Goal: Feedback & Contribution: Submit feedback/report problem

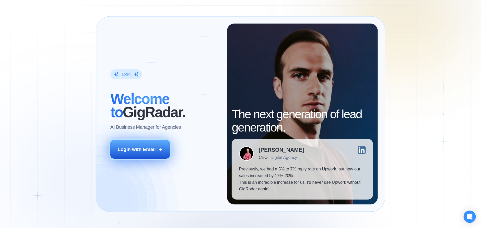
click at [139, 151] on div "Login with Email" at bounding box center [137, 149] width 38 height 7
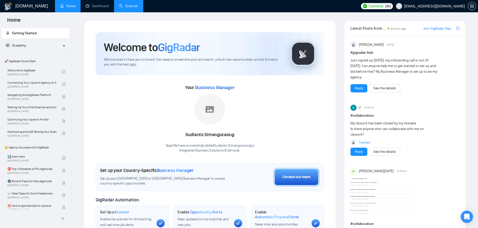
click at [137, 6] on link "Scanner" at bounding box center [128, 6] width 19 height 4
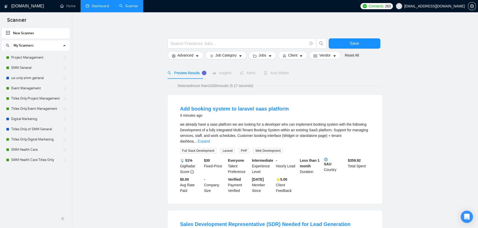
click at [96, 4] on link "Dashboard" at bounding box center [97, 6] width 23 height 4
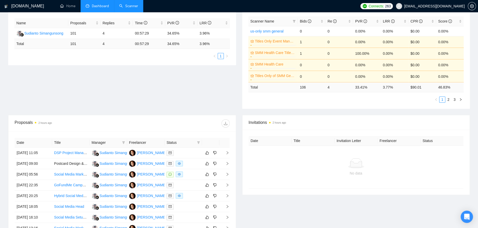
scroll to position [128, 0]
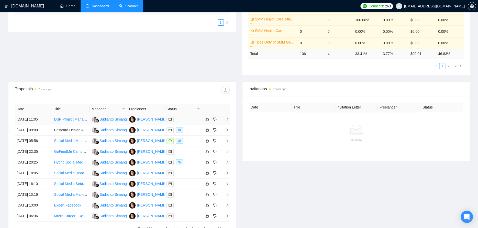
click at [185, 120] on div at bounding box center [182, 119] width 33 height 6
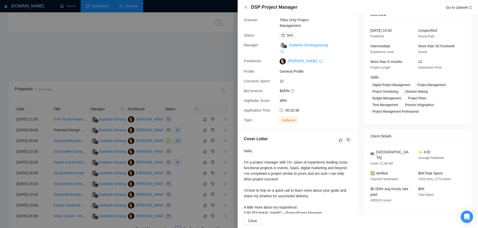
scroll to position [0, 0]
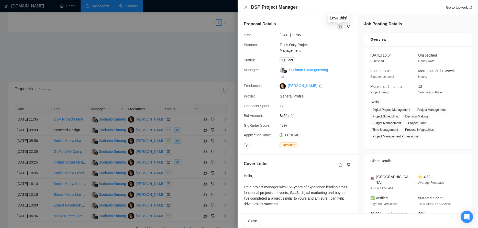
click at [338, 25] on icon "like" at bounding box center [340, 27] width 4 height 4
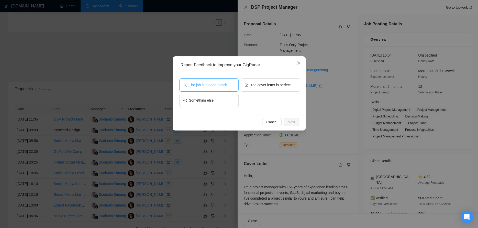
click at [234, 91] on button "The job is a good match" at bounding box center [208, 84] width 59 height 13
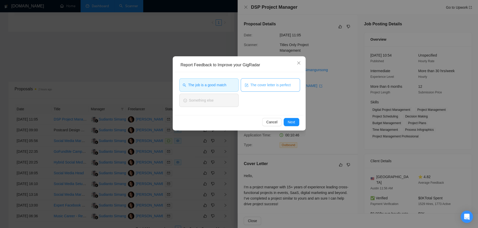
click at [263, 88] on button "The cover letter is perfect" at bounding box center [269, 84] width 59 height 13
click at [293, 122] on span "Next" at bounding box center [291, 122] width 7 height 6
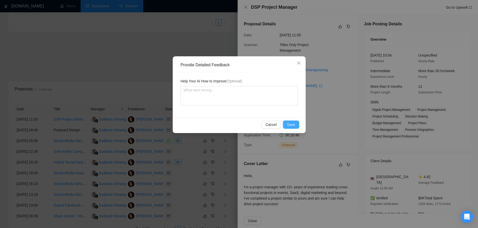
click at [293, 123] on span "Save" at bounding box center [291, 125] width 8 height 6
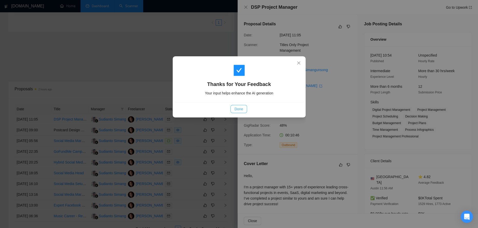
click at [239, 107] on span "Done" at bounding box center [238, 109] width 8 height 6
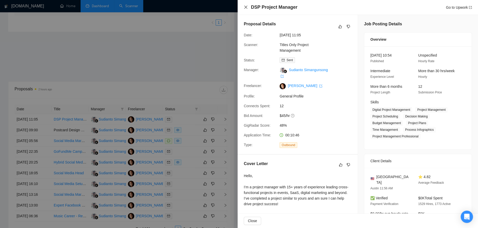
click at [244, 8] on icon "close" at bounding box center [246, 7] width 4 height 4
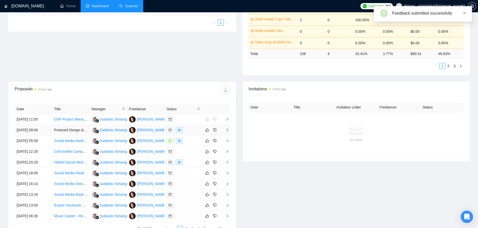
click at [190, 129] on div at bounding box center [182, 130] width 33 height 6
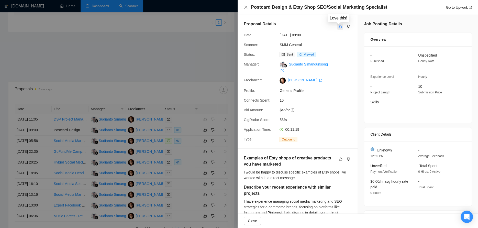
click at [337, 28] on button "button" at bounding box center [340, 27] width 6 height 6
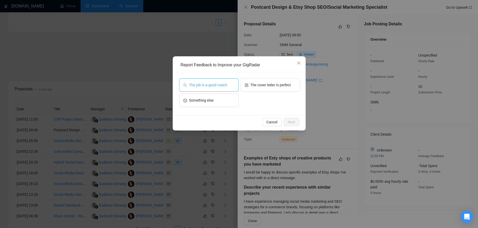
click at [223, 86] on span "The job is a good match" at bounding box center [208, 85] width 38 height 6
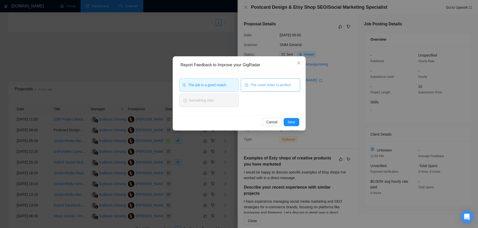
click at [266, 87] on span "The cover letter is perfect" at bounding box center [270, 85] width 40 height 6
click at [292, 120] on span "Next" at bounding box center [291, 122] width 7 height 6
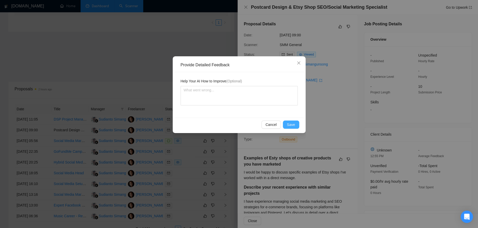
click at [288, 124] on span "Save" at bounding box center [291, 125] width 8 height 6
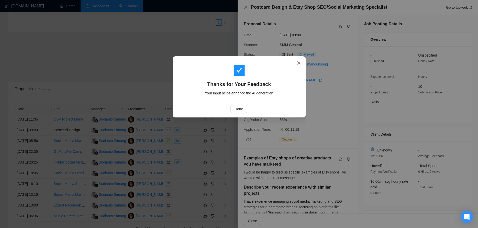
click at [299, 62] on icon "close" at bounding box center [298, 62] width 3 height 3
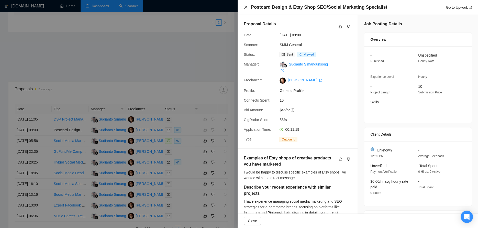
click at [247, 6] on icon "close" at bounding box center [246, 7] width 4 height 4
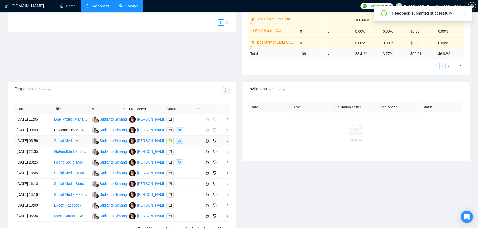
click at [187, 140] on div at bounding box center [182, 141] width 33 height 6
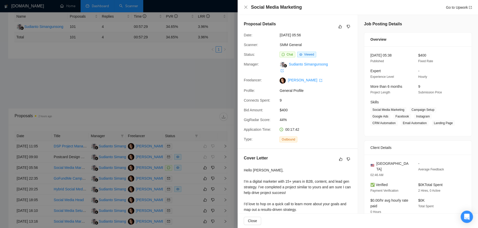
scroll to position [77, 0]
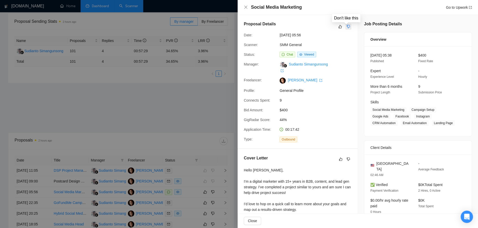
click at [345, 25] on button "button" at bounding box center [348, 27] width 6 height 6
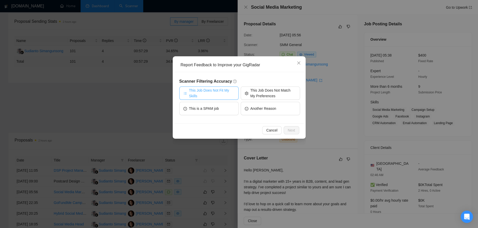
click at [229, 87] on span "This Job Does Not Fit My Skills" at bounding box center [211, 92] width 45 height 11
click at [291, 130] on span "Next" at bounding box center [291, 130] width 7 height 6
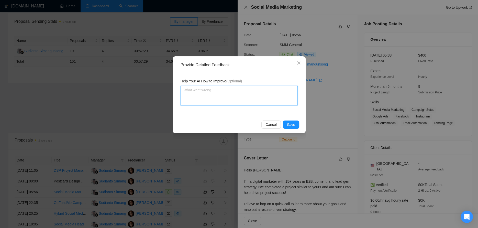
click at [223, 99] on textarea at bounding box center [238, 95] width 117 height 19
type textarea "t"
type textarea "th"
type textarea "this"
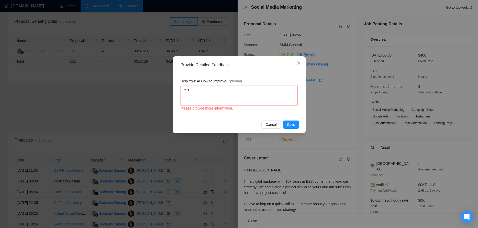
type textarea "this j"
type textarea "this jo"
type textarea "this job"
type textarea "this job i"
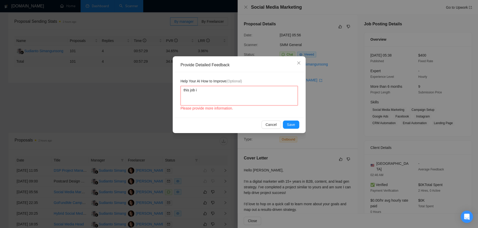
type textarea "this job in"
type textarea "this job i"
type textarea "this job is"
type textarea "this job is f"
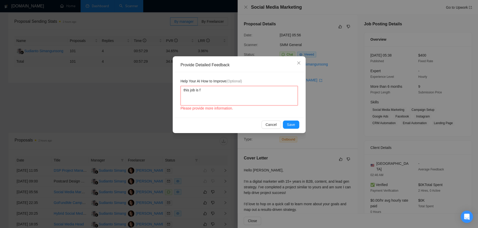
type textarea "this job is fo"
type textarea "this job is for"
type textarea "this job is for f"
type textarea "this job is for fr"
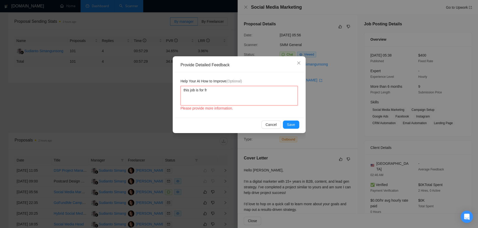
type textarea "this job is for fre"
type textarea "this job is for fren"
type textarea "this job is for frenc"
type textarea "this job is for french"
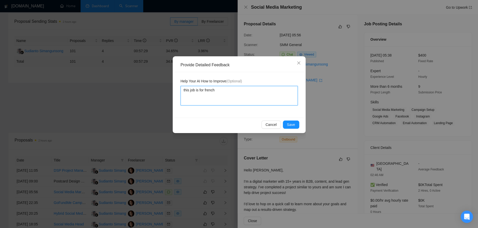
type textarea "this job is for french s"
type textarea "this job is for french sp"
type textarea "this job is for french spe"
type textarea "this job is for french spea"
type textarea "this job is for french speak"
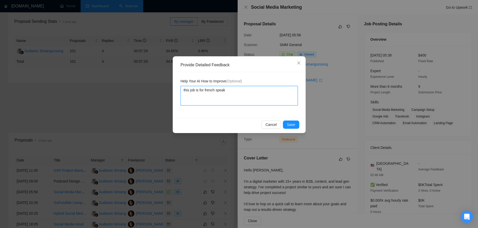
type textarea "this job is for french speake"
type textarea "this job is for french speaker"
type textarea "this job is for french speakers"
type textarea "this job is for french speakers o"
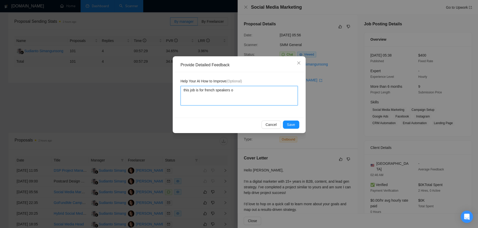
type textarea "this job is for french speakers on"
type textarea "this job is for french speakers onl"
type textarea "this job is for french speakers only"
click at [293, 123] on span "Save" at bounding box center [291, 125] width 8 height 6
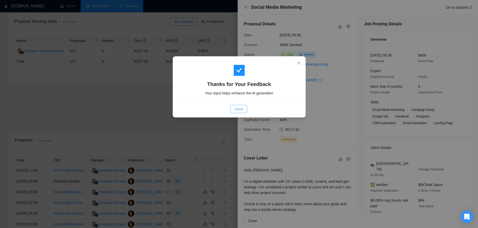
click at [237, 111] on span "Done" at bounding box center [238, 109] width 8 height 6
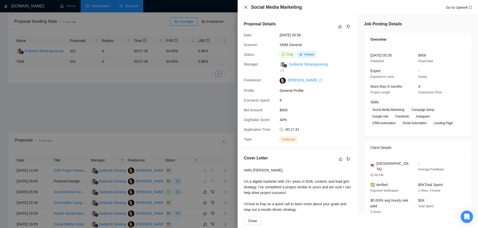
click at [247, 7] on icon "close" at bounding box center [246, 7] width 4 height 4
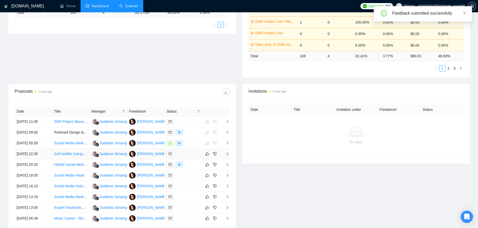
scroll to position [128, 0]
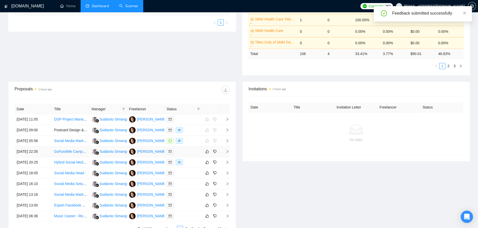
click at [194, 149] on div at bounding box center [182, 151] width 33 height 6
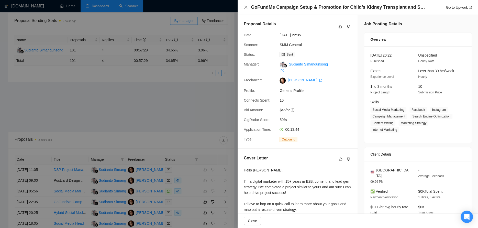
scroll to position [77, 0]
click at [340, 29] on button "button" at bounding box center [340, 27] width 6 height 6
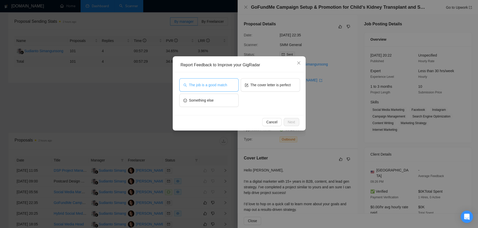
click at [207, 84] on span "The job is a good match" at bounding box center [208, 85] width 38 height 6
click at [290, 121] on span "Next" at bounding box center [291, 122] width 7 height 6
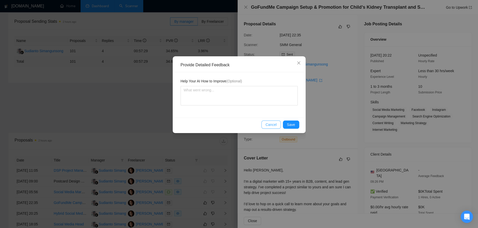
click at [275, 124] on span "Cancel" at bounding box center [270, 125] width 11 height 6
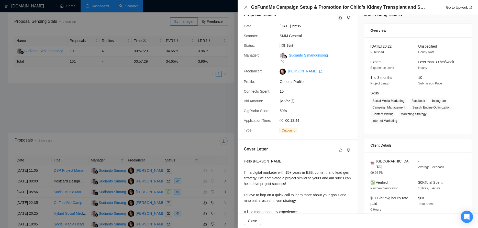
scroll to position [0, 0]
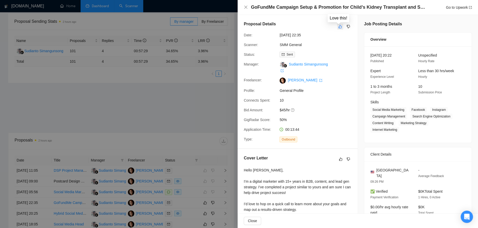
click at [339, 26] on icon "like" at bounding box center [340, 27] width 4 height 4
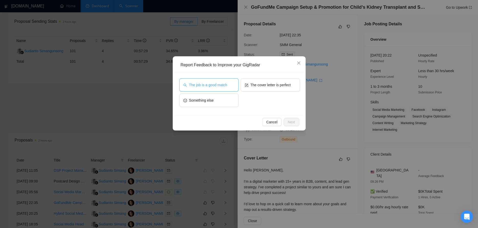
drag, startPoint x: 227, startPoint y: 82, endPoint x: 233, endPoint y: 91, distance: 11.0
click at [226, 83] on button "The job is a good match" at bounding box center [208, 84] width 59 height 13
click at [295, 123] on button "Next" at bounding box center [291, 122] width 16 height 8
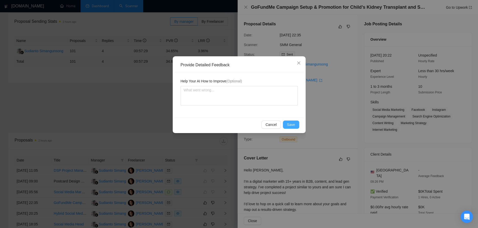
click at [290, 121] on button "Save" at bounding box center [291, 124] width 16 height 8
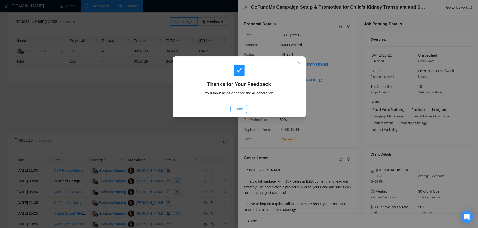
drag, startPoint x: 237, startPoint y: 109, endPoint x: 237, endPoint y: 96, distance: 12.5
click at [237, 109] on span "Done" at bounding box center [238, 109] width 8 height 6
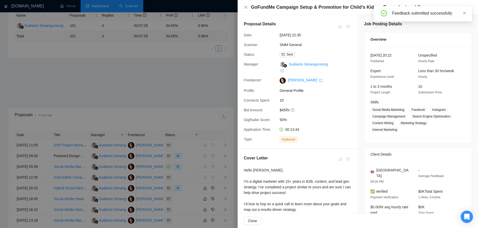
scroll to position [102, 0]
click at [213, 98] on div at bounding box center [239, 114] width 478 height 228
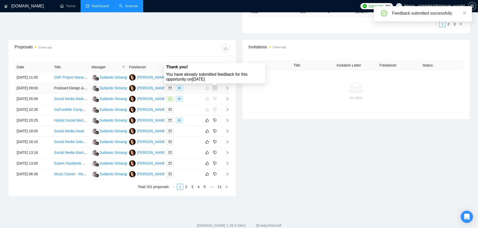
scroll to position [179, 0]
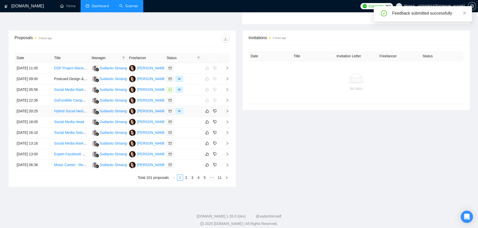
click at [192, 110] on div at bounding box center [182, 111] width 33 height 6
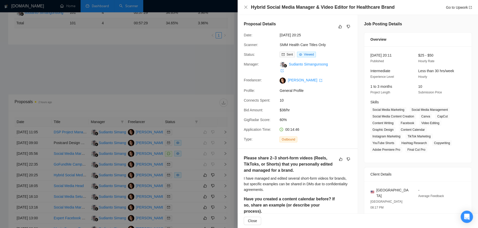
scroll to position [102, 0]
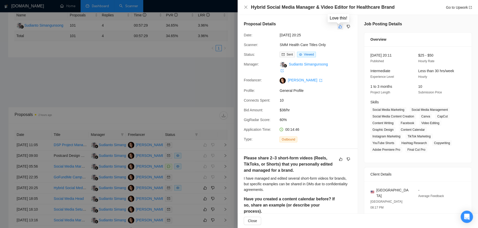
click at [340, 26] on button "button" at bounding box center [340, 27] width 6 height 6
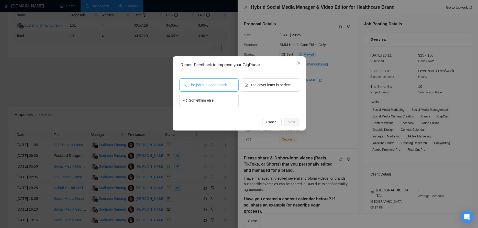
click at [204, 82] on span "The job is a good match" at bounding box center [208, 85] width 38 height 6
click at [289, 124] on span "Next" at bounding box center [291, 122] width 7 height 6
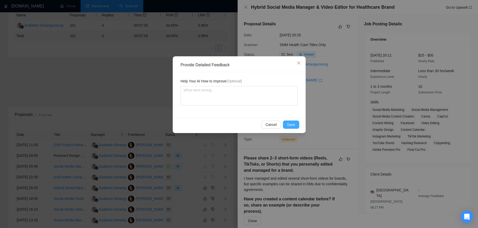
click at [298, 124] on button "Save" at bounding box center [291, 124] width 16 height 8
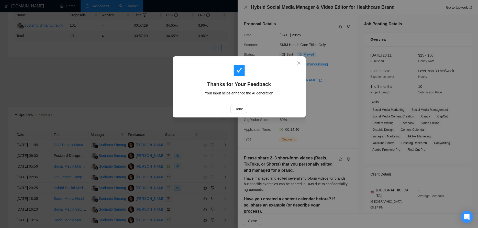
click at [246, 7] on div "Thanks for Your Feedback Your input helps enhance the AI generation Done" at bounding box center [239, 114] width 478 height 228
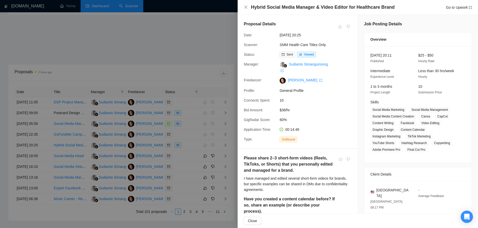
scroll to position [153, 0]
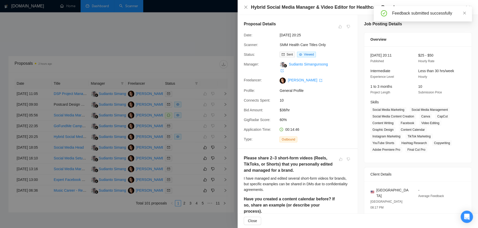
click at [175, 65] on div at bounding box center [239, 114] width 478 height 228
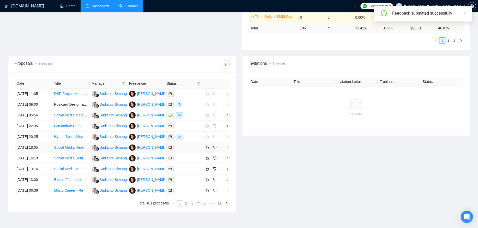
click at [184, 149] on div at bounding box center [182, 147] width 33 height 6
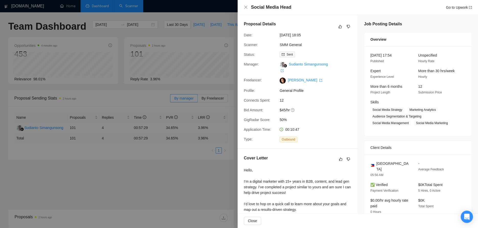
scroll to position [0, 0]
click at [346, 26] on icon "dislike" at bounding box center [348, 27] width 4 height 4
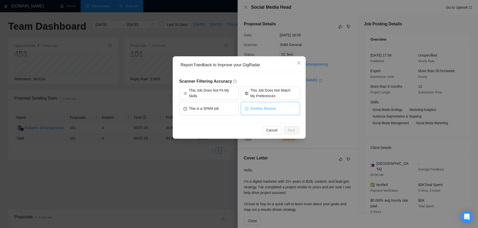
click at [277, 107] on button "Another Reason" at bounding box center [269, 108] width 59 height 13
click at [289, 128] on span "Next" at bounding box center [291, 130] width 7 height 6
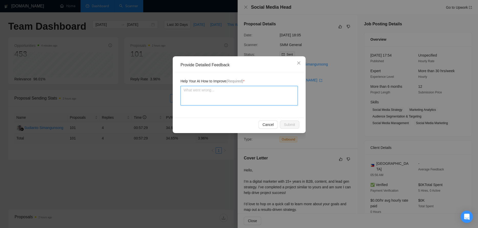
click at [267, 94] on textarea at bounding box center [238, 95] width 117 height 19
type textarea "c"
type textarea "cl"
type textarea "cli"
type textarea "clie"
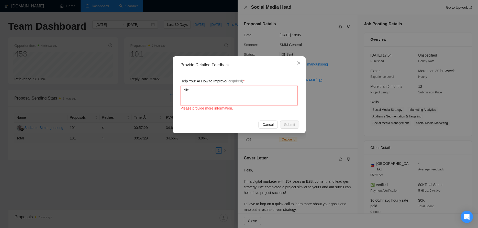
type textarea "clien"
type textarea "client"
type textarea "client i"
type textarea "client is"
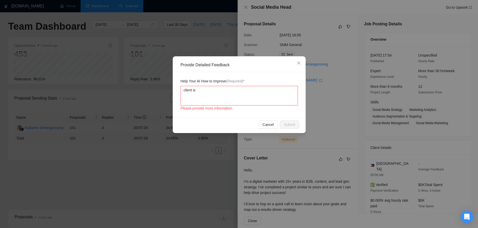
type textarea "client is"
type textarea "client is o"
type textarea "client is ou"
type textarea "client is out"
type textarea "client is out o"
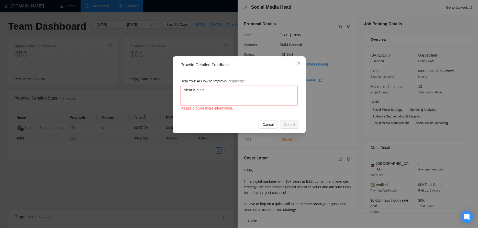
type textarea "client is out of"
type textarea "client is out of t"
type textarea "client is out of th"
type textarea "client is out of the"
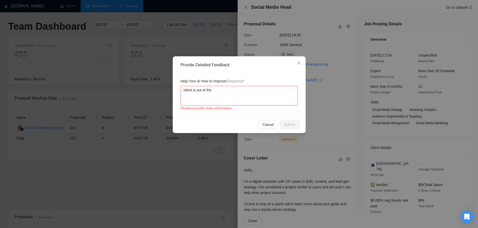
type textarea "client is out of the"
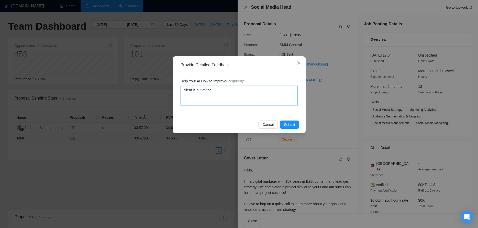
type textarea "client is out of the p"
type textarea "client is out of the ph"
type textarea "client is out of the phi"
type textarea "client is out of the phil"
type textarea "client is out of the phill"
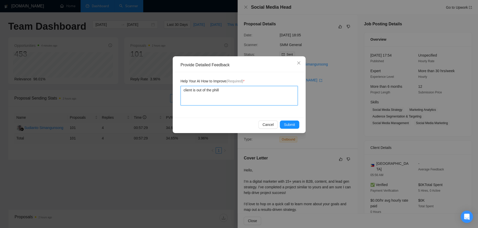
type textarea "client is out of the philli"
type textarea "client is out of the phillip"
type textarea "client is out of the phillipi"
type textarea "client is out of the phillipin"
type textarea "client is out of the phillipine"
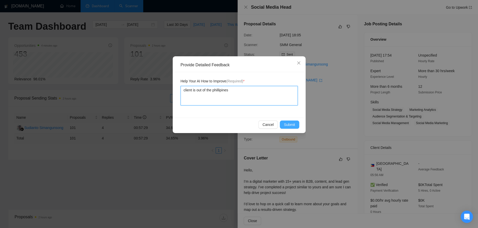
type textarea "client is out of the phillipines"
click at [293, 122] on span "Submit" at bounding box center [289, 125] width 11 height 6
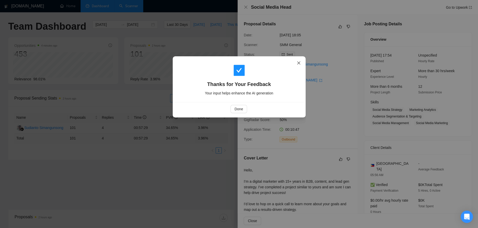
click at [296, 64] on icon "close" at bounding box center [298, 63] width 4 height 4
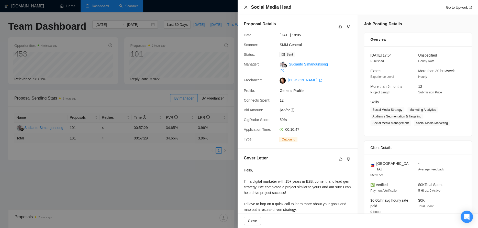
click at [245, 9] on icon "close" at bounding box center [246, 7] width 4 height 4
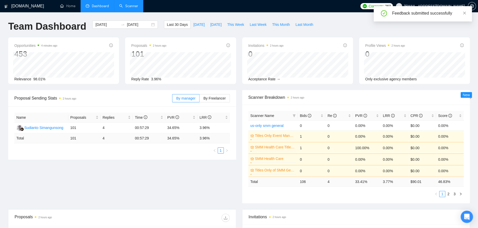
click at [108, 4] on span "Dashboard" at bounding box center [100, 6] width 17 height 4
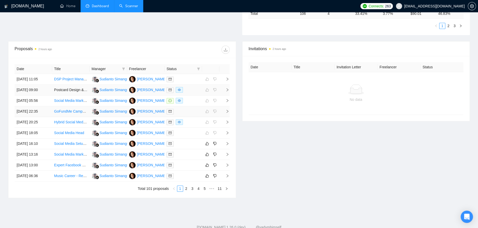
scroll to position [183, 0]
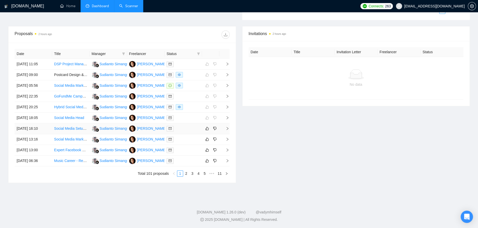
click at [189, 130] on div at bounding box center [182, 128] width 33 height 6
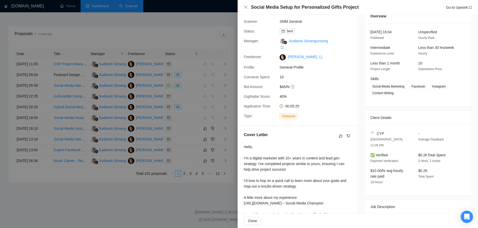
scroll to position [0, 0]
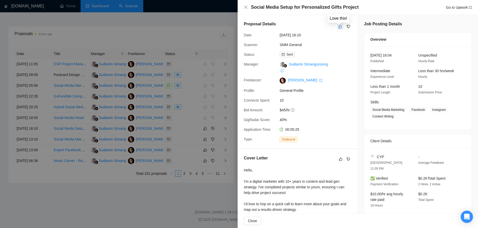
click at [338, 25] on icon "like" at bounding box center [340, 27] width 4 height 4
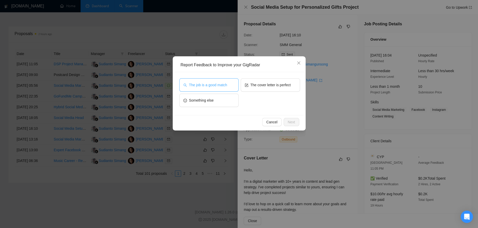
click at [219, 82] on span "The job is a good match" at bounding box center [208, 85] width 38 height 6
click at [291, 123] on span "Next" at bounding box center [291, 122] width 7 height 6
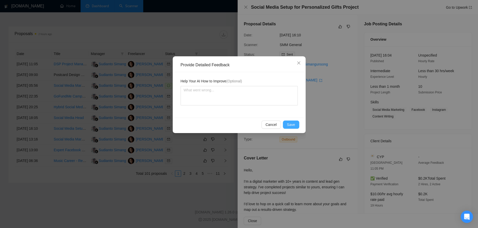
click at [285, 129] on div "Cancel Save" at bounding box center [238, 125] width 129 height 14
click at [291, 123] on span "Save" at bounding box center [291, 125] width 8 height 6
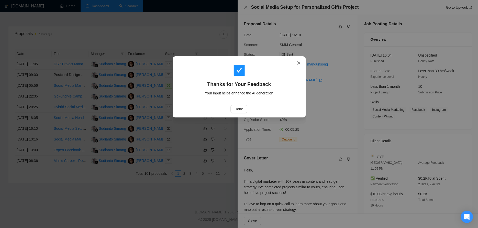
click at [298, 62] on icon "close" at bounding box center [298, 63] width 4 height 4
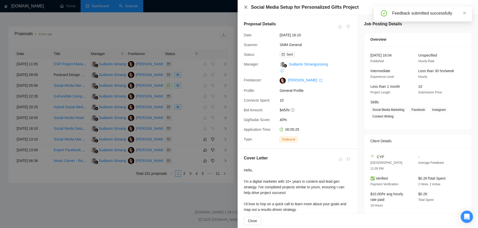
click at [244, 7] on icon "close" at bounding box center [246, 7] width 4 height 4
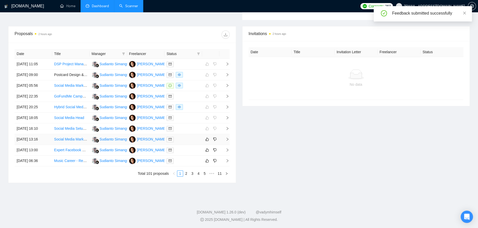
click at [189, 141] on div at bounding box center [182, 139] width 33 height 6
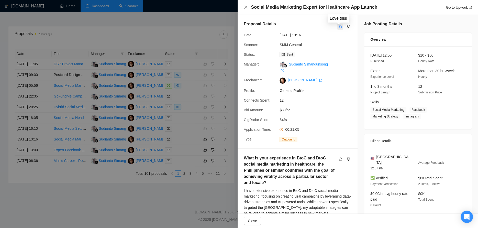
click at [338, 27] on icon "like" at bounding box center [340, 27] width 4 height 4
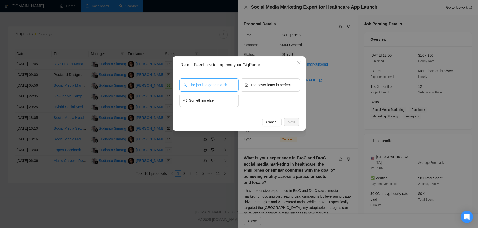
click at [212, 86] on span "The job is a good match" at bounding box center [208, 85] width 38 height 6
click at [298, 124] on button "Next" at bounding box center [291, 122] width 16 height 8
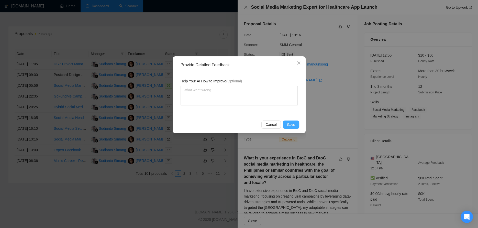
drag, startPoint x: 293, startPoint y: 123, endPoint x: 291, endPoint y: 119, distance: 4.3
click at [292, 123] on span "Save" at bounding box center [291, 125] width 8 height 6
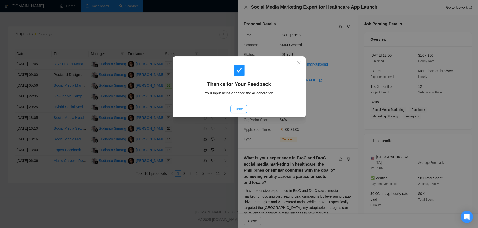
drag, startPoint x: 240, startPoint y: 110, endPoint x: 242, endPoint y: 106, distance: 4.0
click at [240, 110] on span "Done" at bounding box center [238, 109] width 8 height 6
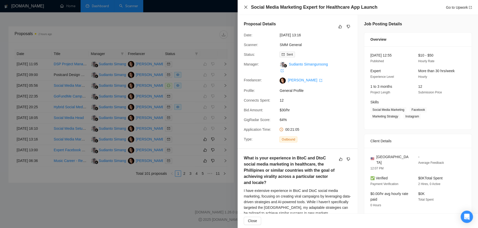
click at [244, 7] on icon "close" at bounding box center [246, 7] width 4 height 4
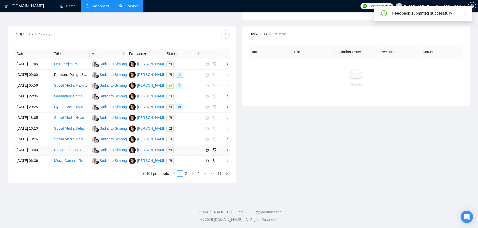
click at [180, 152] on td at bounding box center [183, 150] width 38 height 11
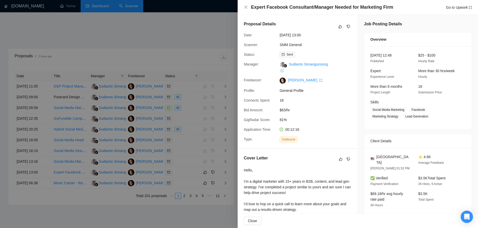
scroll to position [132, 0]
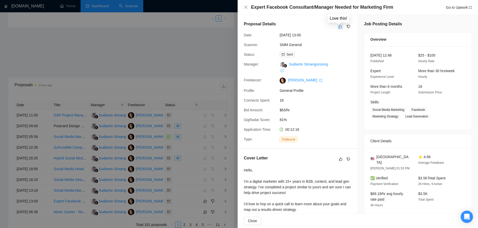
click at [338, 27] on icon "like" at bounding box center [340, 27] width 4 height 4
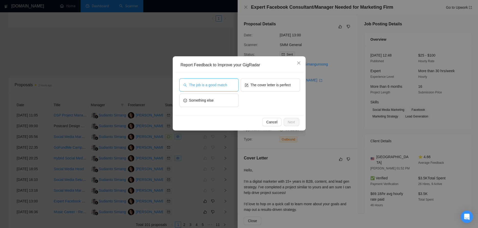
click at [212, 89] on button "The job is a good match" at bounding box center [208, 84] width 59 height 13
click at [293, 121] on span "Next" at bounding box center [291, 122] width 7 height 6
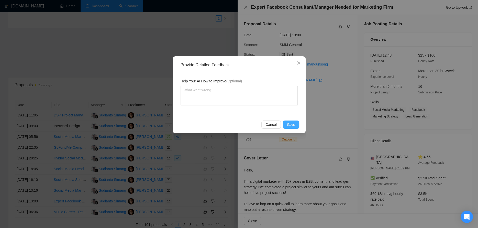
click at [297, 124] on button "Save" at bounding box center [291, 124] width 16 height 8
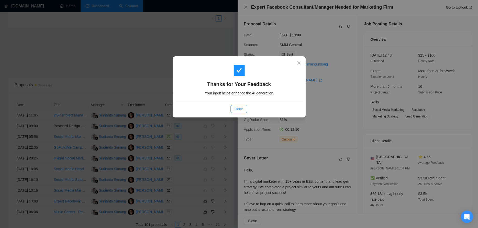
click at [236, 110] on span "Done" at bounding box center [238, 109] width 8 height 6
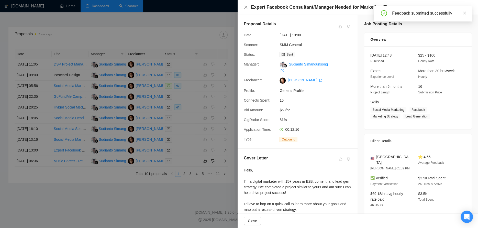
scroll to position [183, 0]
click at [186, 159] on div at bounding box center [239, 114] width 478 height 228
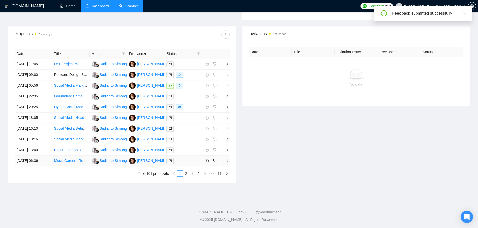
click at [187, 159] on div at bounding box center [182, 161] width 33 height 6
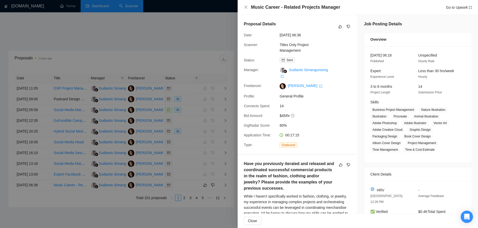
scroll to position [132, 0]
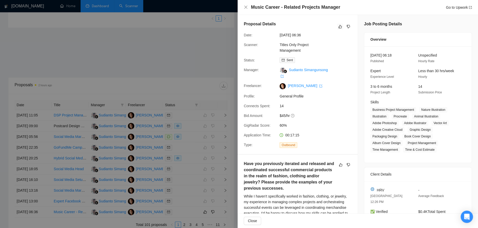
drag, startPoint x: 337, startPoint y: 26, endPoint x: 344, endPoint y: 34, distance: 11.3
click at [344, 34] on div "Proposal Details Date: 26 Aug, 2025 06:36 Scanner: Titles Only Project Manageme…" at bounding box center [297, 84] width 120 height 139
click at [347, 28] on icon "dislike" at bounding box center [348, 27] width 4 height 4
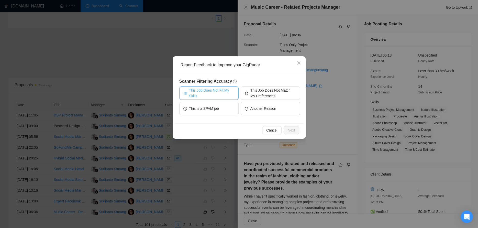
click at [217, 95] on span "This Job Does Not Fit My Skills" at bounding box center [211, 92] width 45 height 11
drag, startPoint x: 293, startPoint y: 129, endPoint x: 295, endPoint y: 113, distance: 16.1
click at [293, 129] on span "Next" at bounding box center [291, 130] width 7 height 6
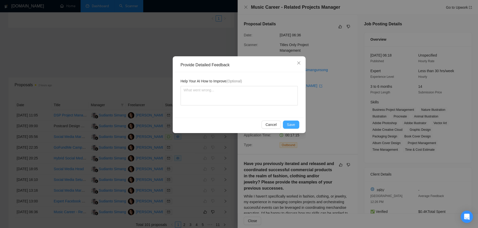
drag, startPoint x: 292, startPoint y: 122, endPoint x: 287, endPoint y: 100, distance: 23.0
click at [292, 122] on span "Save" at bounding box center [291, 125] width 8 height 6
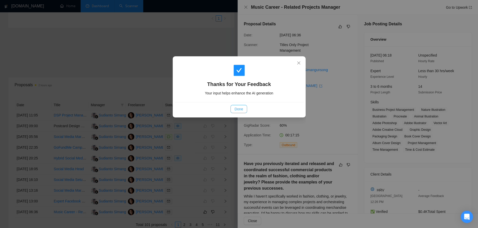
click at [239, 108] on span "Done" at bounding box center [238, 109] width 8 height 6
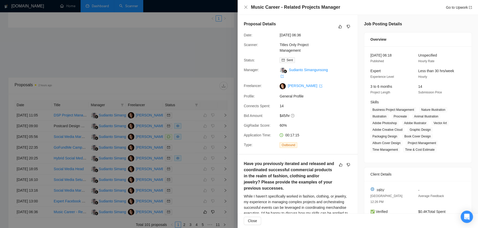
click at [194, 66] on div at bounding box center [239, 114] width 478 height 228
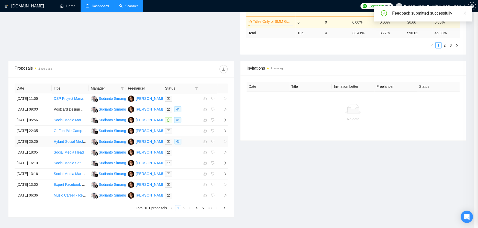
scroll to position [157, 0]
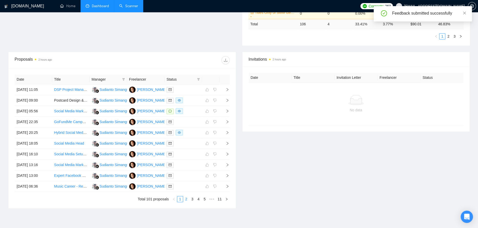
click at [184, 197] on link "2" at bounding box center [186, 199] width 6 height 6
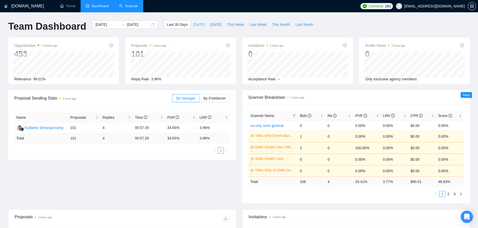
click at [193, 26] on span "Today" at bounding box center [198, 25] width 11 height 6
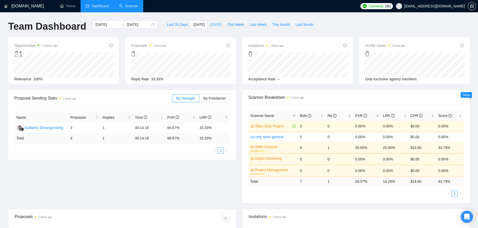
click at [213, 25] on span "Yesterday" at bounding box center [215, 25] width 11 height 6
type input "2025-08-26"
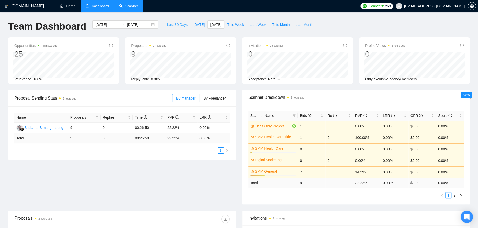
click at [180, 25] on span "Last 30 Days" at bounding box center [177, 25] width 21 height 6
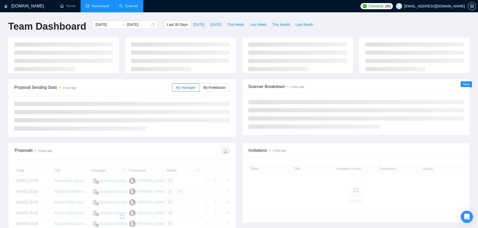
type input "2025-07-28"
type input "2025-08-27"
